Goal: Task Accomplishment & Management: Manage account settings

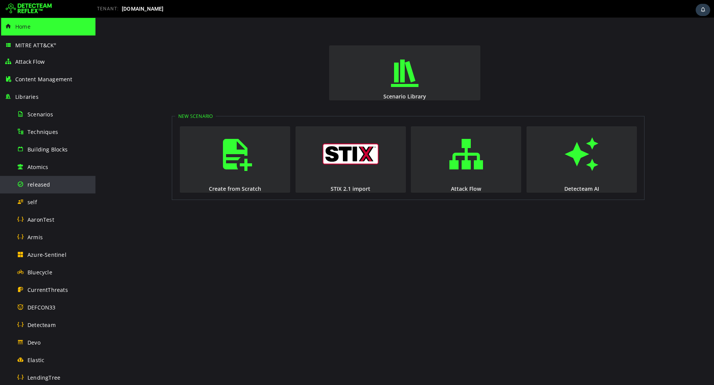
scroll to position [388, 0]
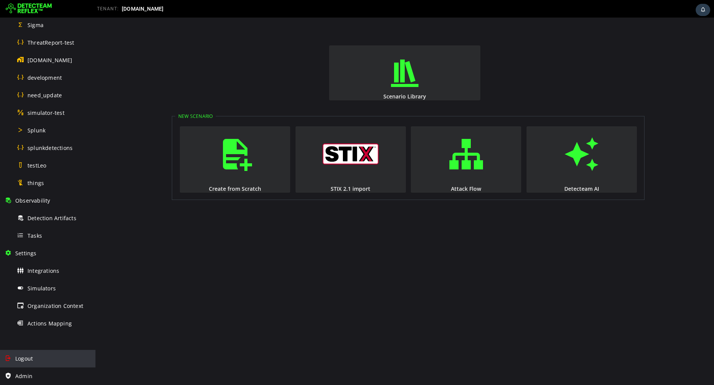
click at [36, 356] on div "Logout" at bounding box center [48, 359] width 86 height 18
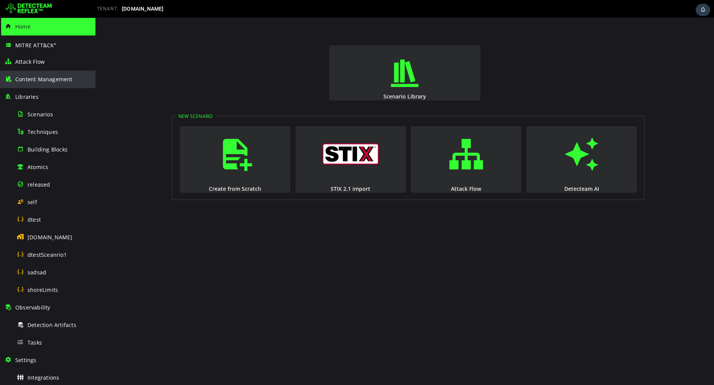
click at [25, 85] on div "Content Management" at bounding box center [48, 80] width 86 height 18
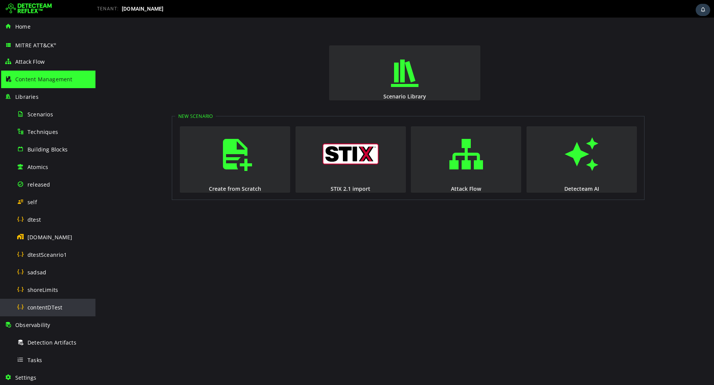
click at [49, 304] on span "contentDTest" at bounding box center [44, 307] width 35 height 7
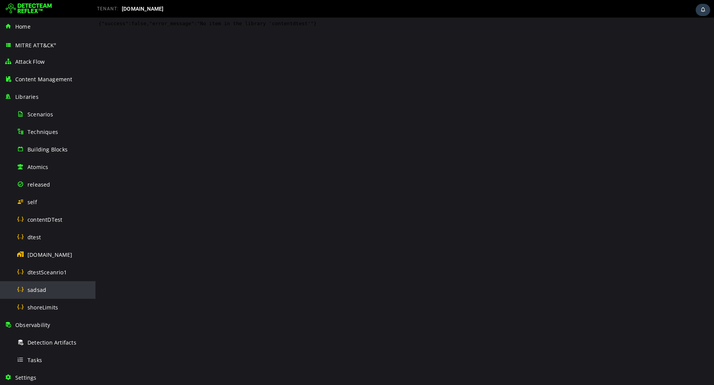
click at [40, 292] on span "sadsad" at bounding box center [36, 289] width 19 height 7
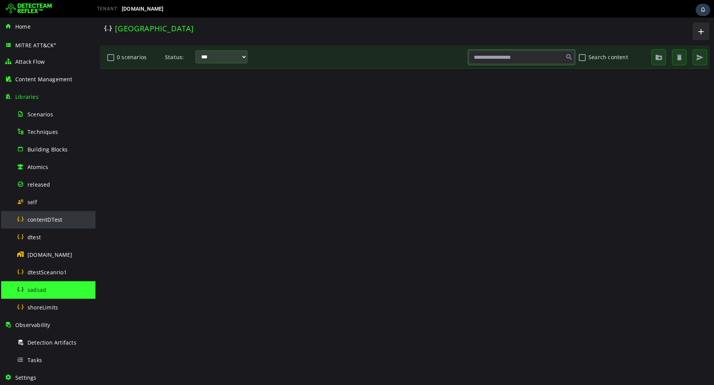
click at [31, 222] on span "contentDTest" at bounding box center [44, 219] width 35 height 7
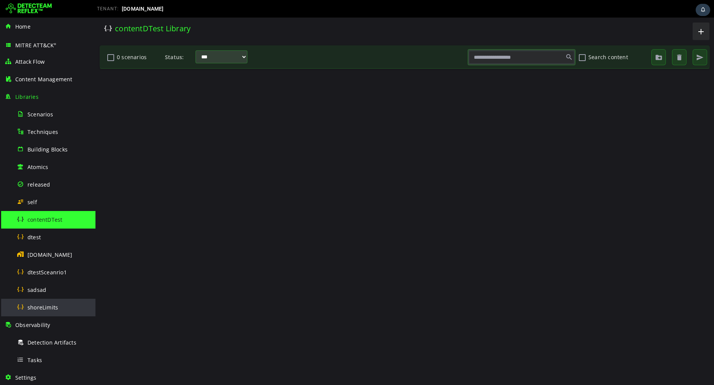
click at [51, 314] on div "shoreLimits" at bounding box center [54, 307] width 74 height 17
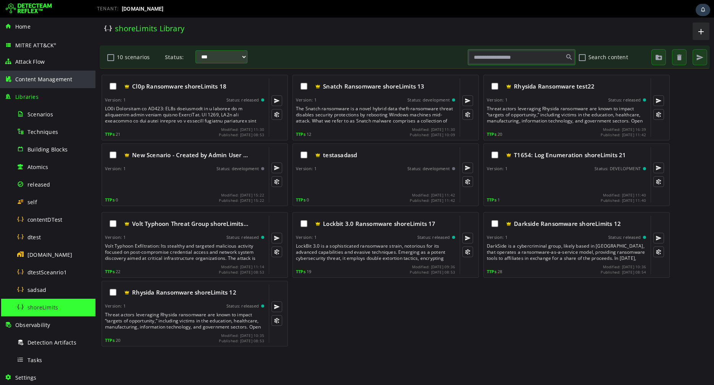
click at [39, 85] on div "Content Management" at bounding box center [48, 80] width 86 height 18
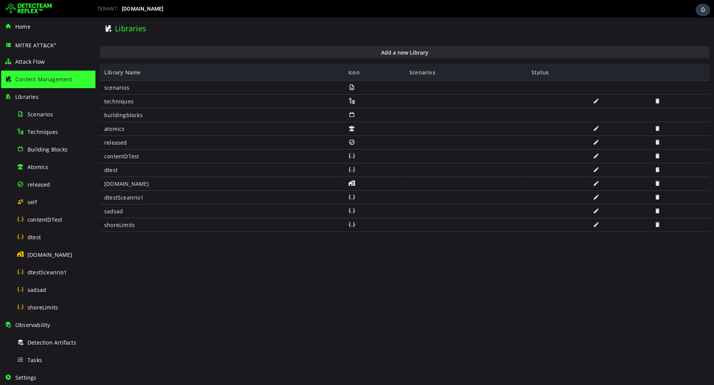
click at [658, 210] on span at bounding box center [657, 211] width 8 height 6
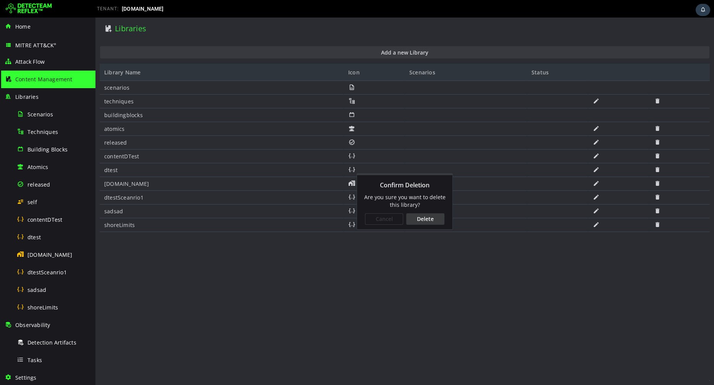
click at [428, 212] on div "Cancel Delete" at bounding box center [404, 219] width 95 height 21
click at [426, 216] on div "Delete" at bounding box center [425, 218] width 38 height 11
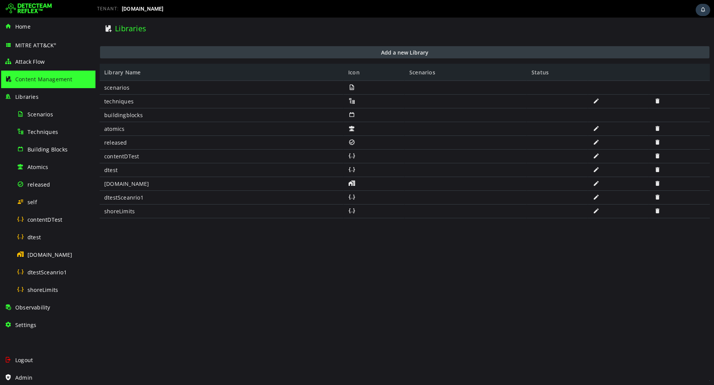
click at [311, 51] on button "Add a new Library" at bounding box center [404, 52] width 609 height 12
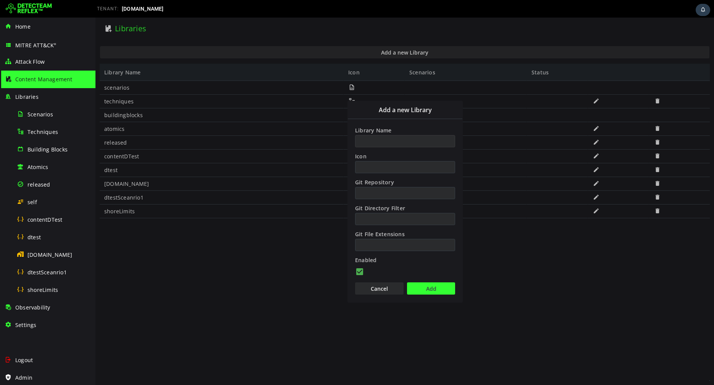
click at [373, 144] on input "Library Name" at bounding box center [405, 141] width 100 height 12
click at [431, 288] on button "Add" at bounding box center [431, 288] width 48 height 12
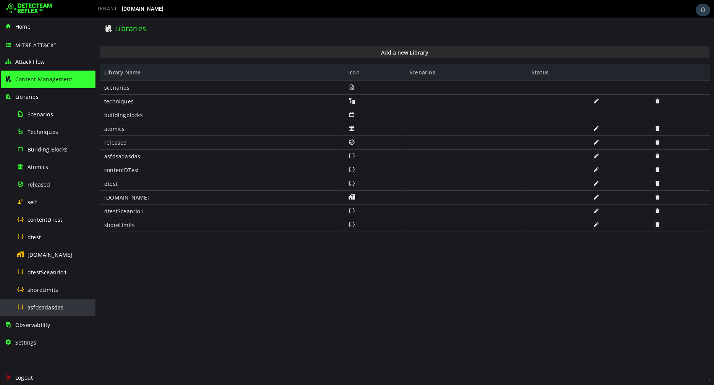
click at [65, 313] on div "asfdsadasdas" at bounding box center [54, 307] width 74 height 17
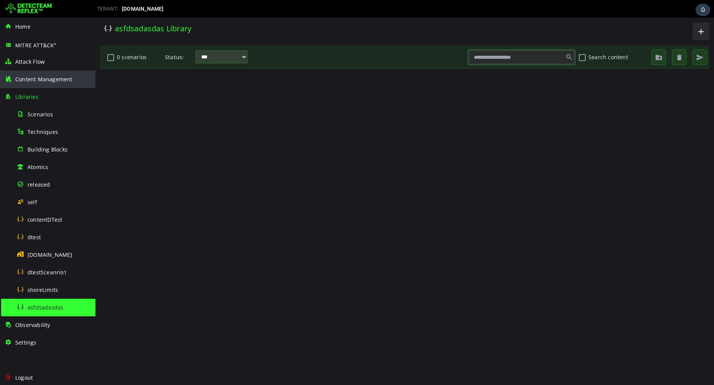
click at [36, 79] on span "Content Management" at bounding box center [43, 79] width 57 height 7
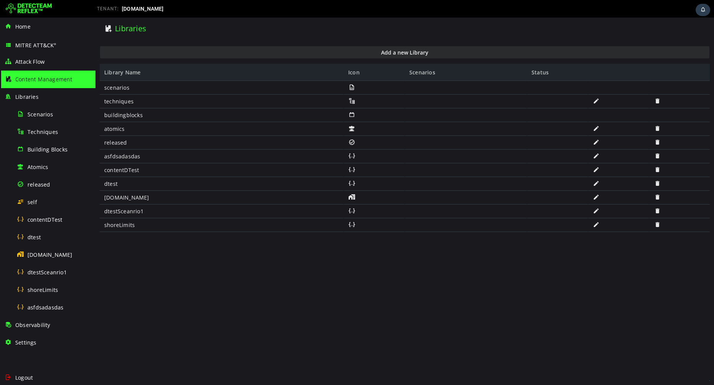
click at [656, 157] on span at bounding box center [657, 156] width 8 height 6
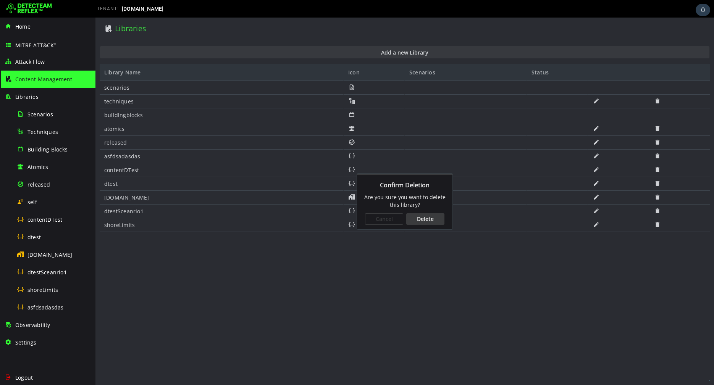
click at [434, 220] on div "Delete" at bounding box center [425, 218] width 38 height 11
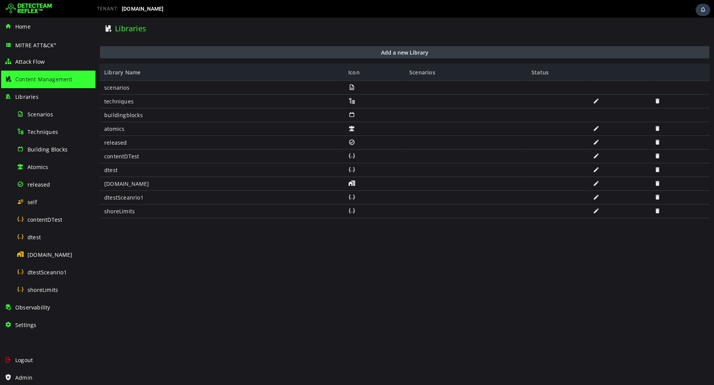
click at [379, 50] on button "Add a new Library" at bounding box center [404, 52] width 609 height 12
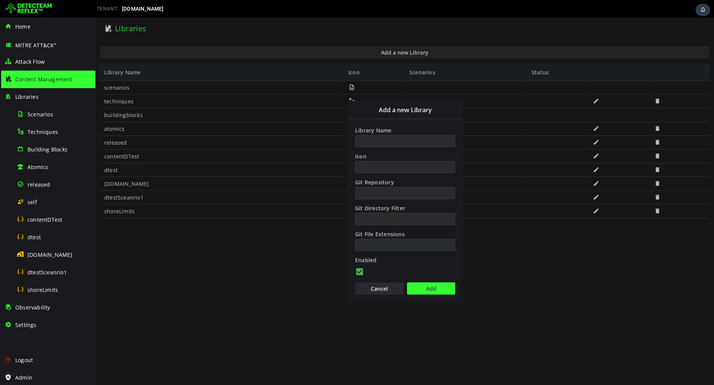
click at [366, 142] on input "Library Name" at bounding box center [405, 141] width 100 height 12
type input "********"
click at [423, 289] on button "Add" at bounding box center [431, 288] width 48 height 12
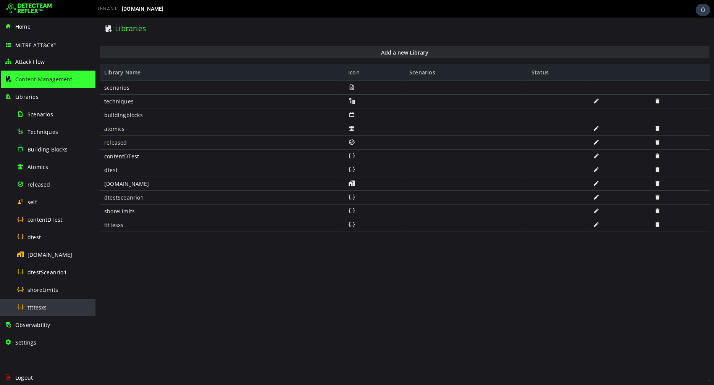
click at [68, 305] on div "ttttesxs" at bounding box center [54, 307] width 74 height 17
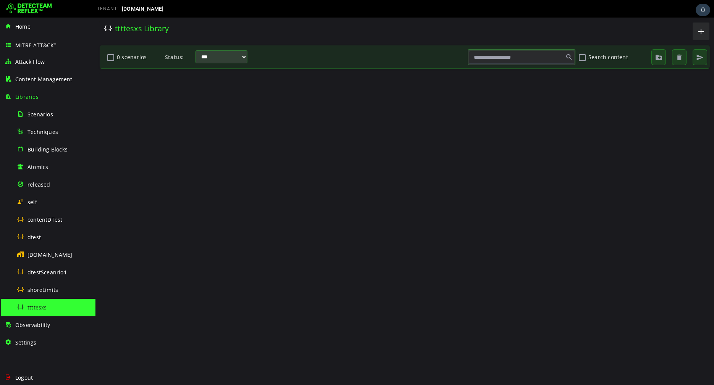
click at [471, 176] on div at bounding box center [404, 227] width 611 height 309
click at [52, 83] on div "Content Management" at bounding box center [48, 80] width 86 height 18
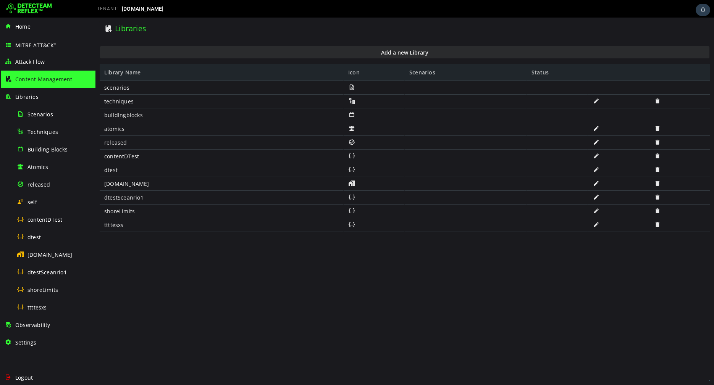
click at [653, 224] on span at bounding box center [657, 224] width 8 height 6
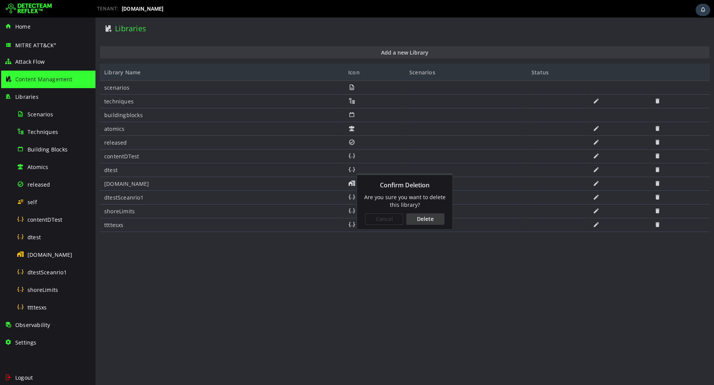
click at [429, 220] on div "Delete" at bounding box center [425, 218] width 38 height 11
